Goal: Task Accomplishment & Management: Complete application form

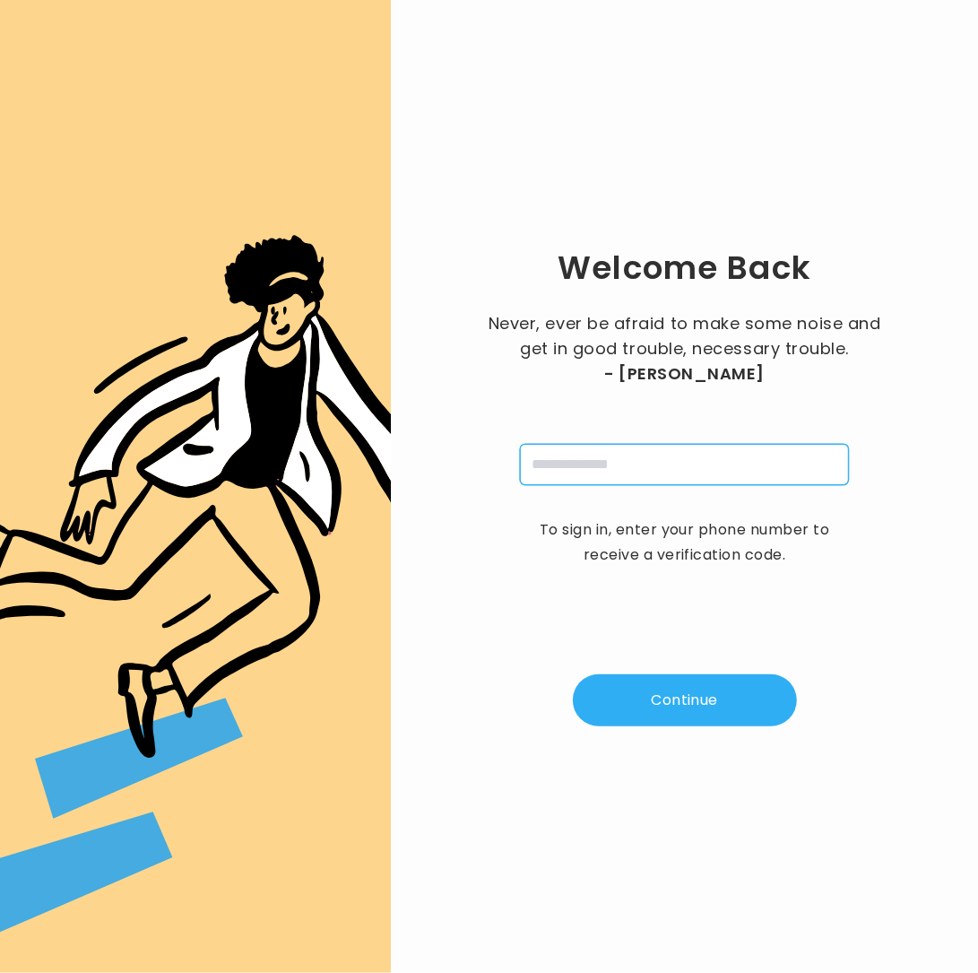
drag, startPoint x: 576, startPoint y: 455, endPoint x: 606, endPoint y: 460, distance: 29.9
click at [578, 457] on input "tel" at bounding box center [684, 464] width 329 height 41
type input "**********"
drag, startPoint x: 690, startPoint y: 693, endPoint x: 681, endPoint y: 704, distance: 14.0
click at [681, 704] on button "Continue" at bounding box center [685, 700] width 224 height 52
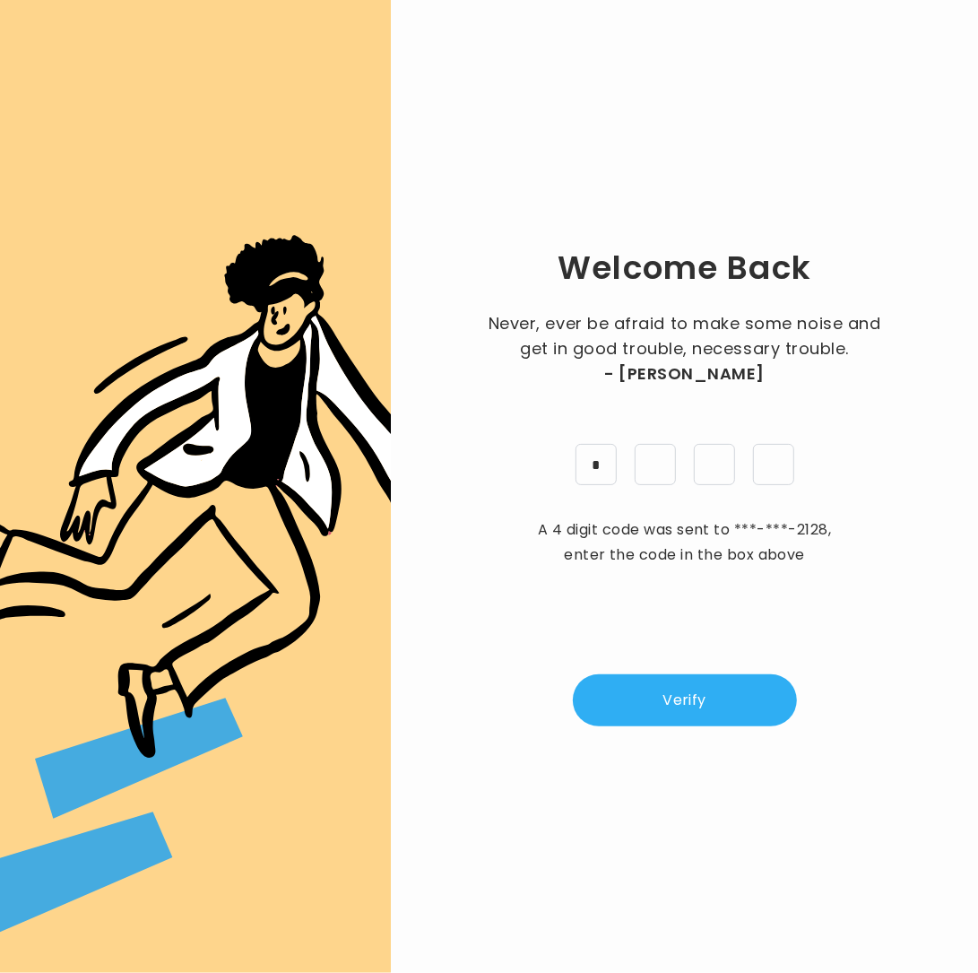
type input "*"
click at [668, 708] on button "Verify" at bounding box center [685, 700] width 224 height 52
